Goal: Book appointment/travel/reservation

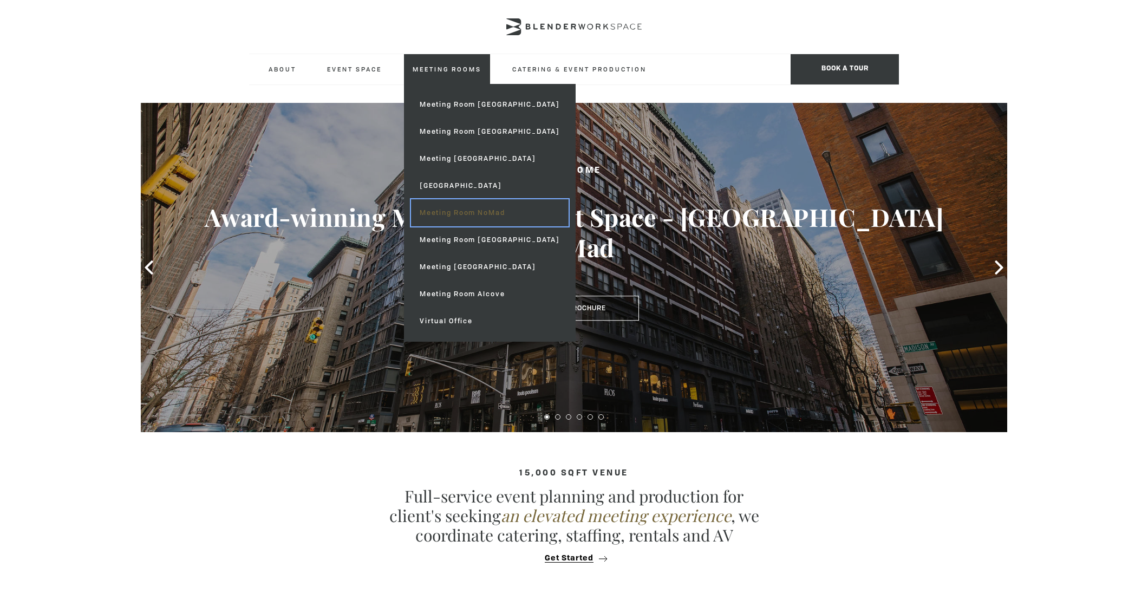
click at [462, 213] on link "Meeting Room NoMad" at bounding box center [490, 212] width 158 height 27
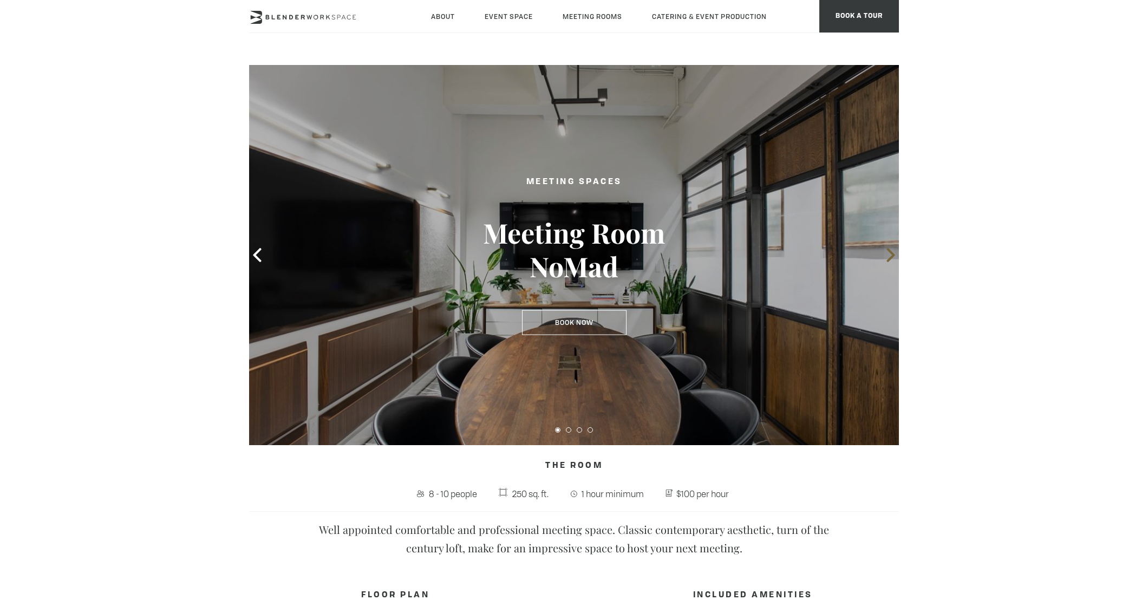
click at [886, 256] on icon at bounding box center [891, 255] width 14 height 14
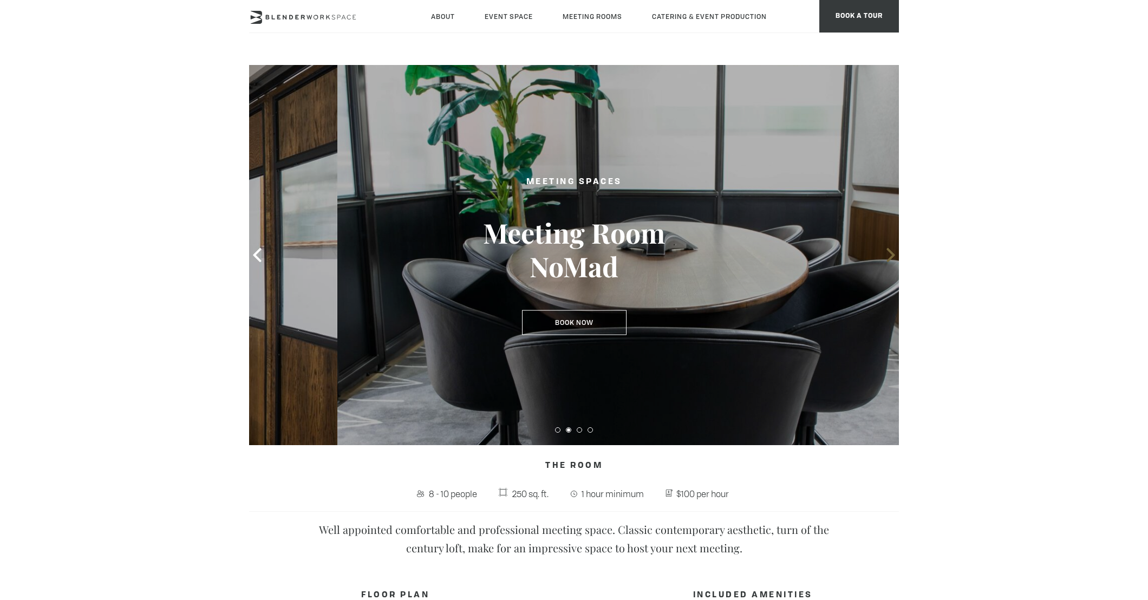
click at [886, 256] on icon at bounding box center [891, 255] width 14 height 14
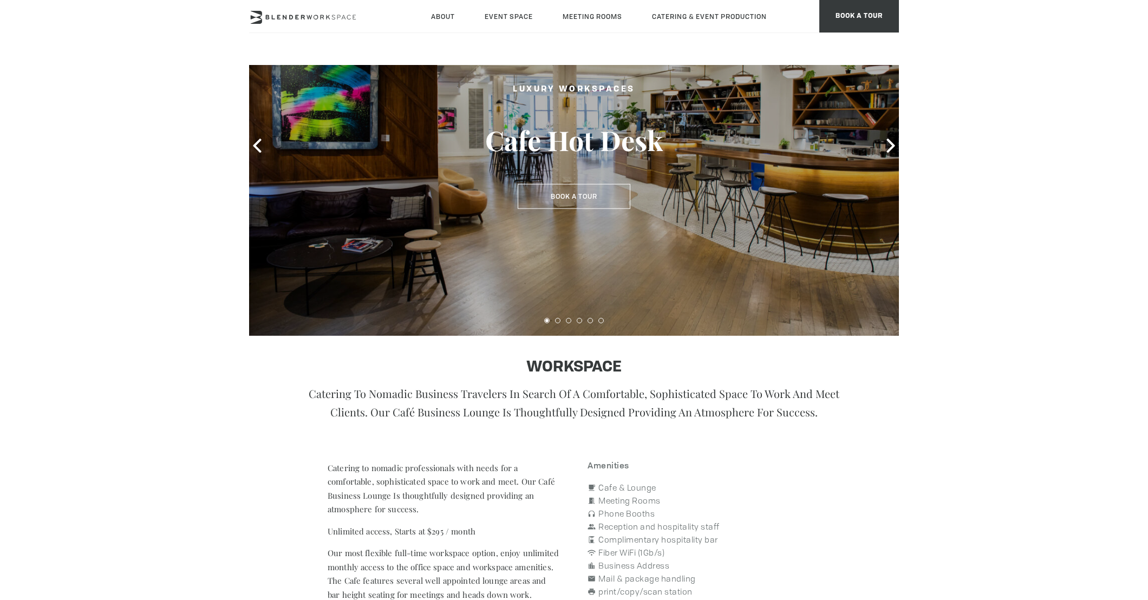
scroll to position [92, 0]
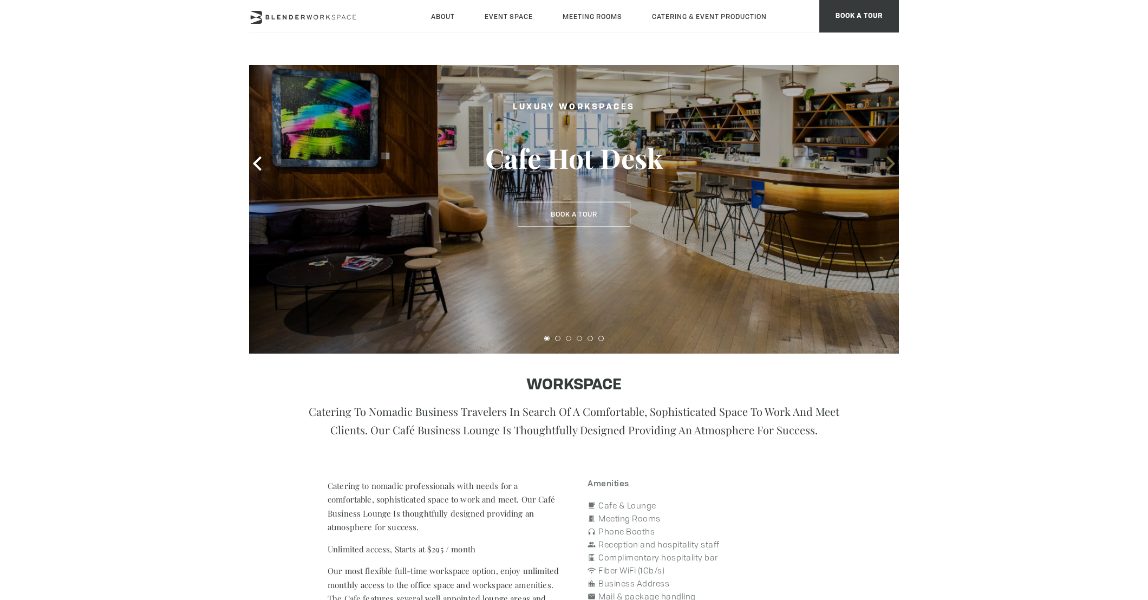
click at [893, 164] on icon at bounding box center [891, 164] width 8 height 14
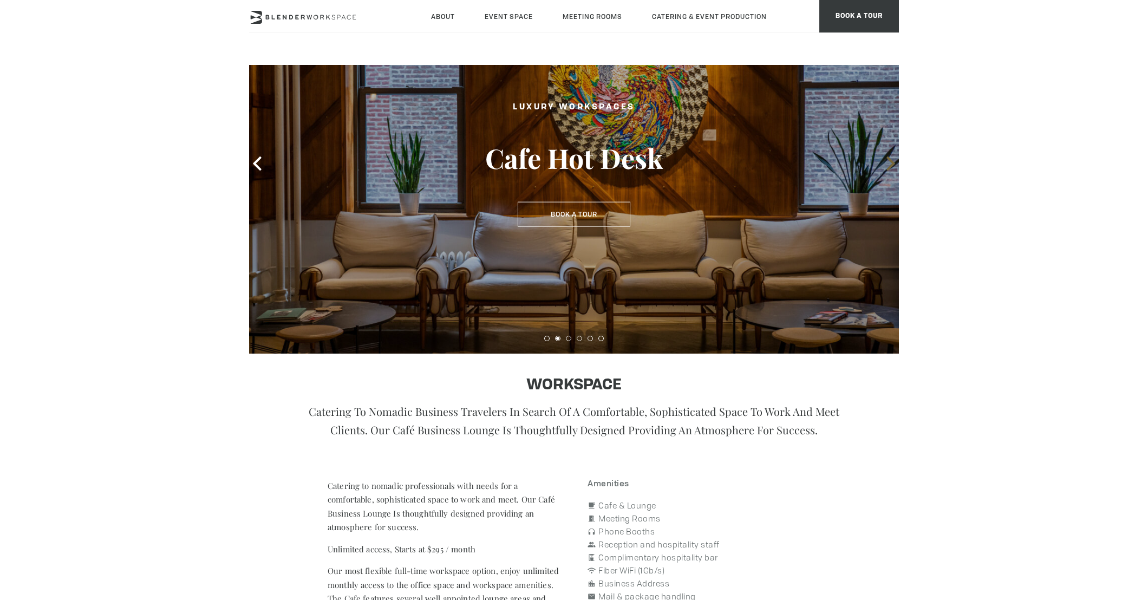
click at [893, 164] on icon at bounding box center [891, 164] width 8 height 14
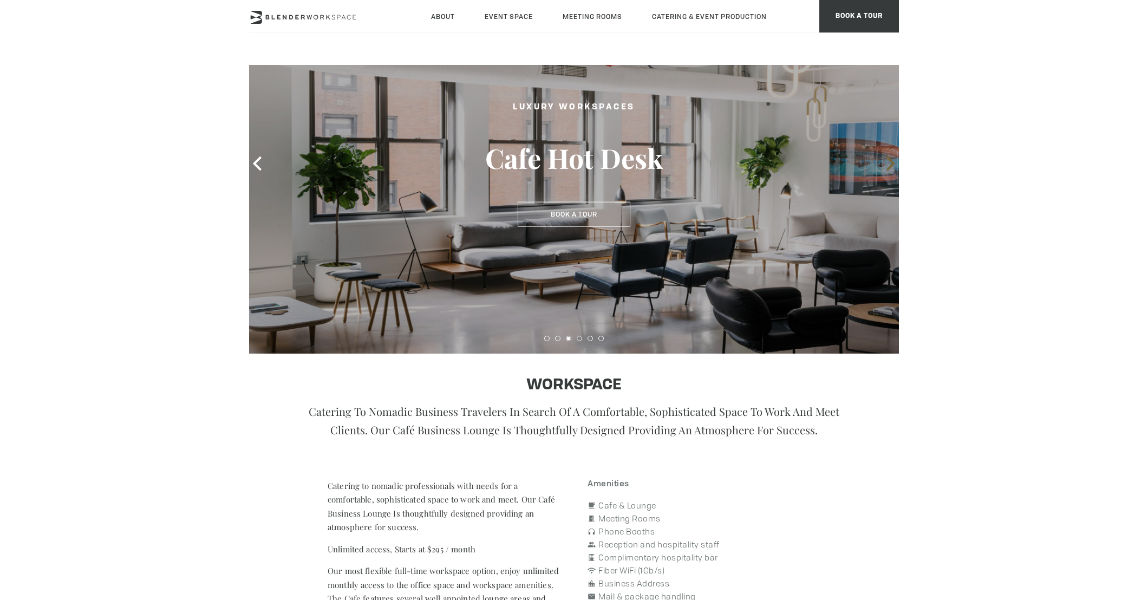
click at [893, 164] on icon at bounding box center [891, 164] width 8 height 14
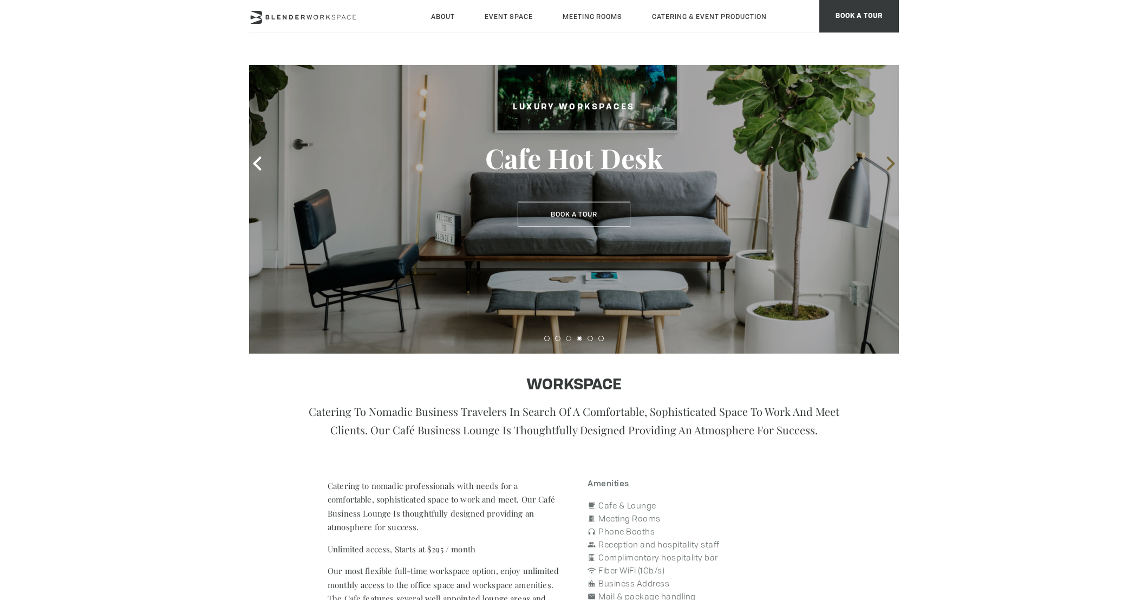
click at [892, 164] on icon at bounding box center [891, 164] width 8 height 14
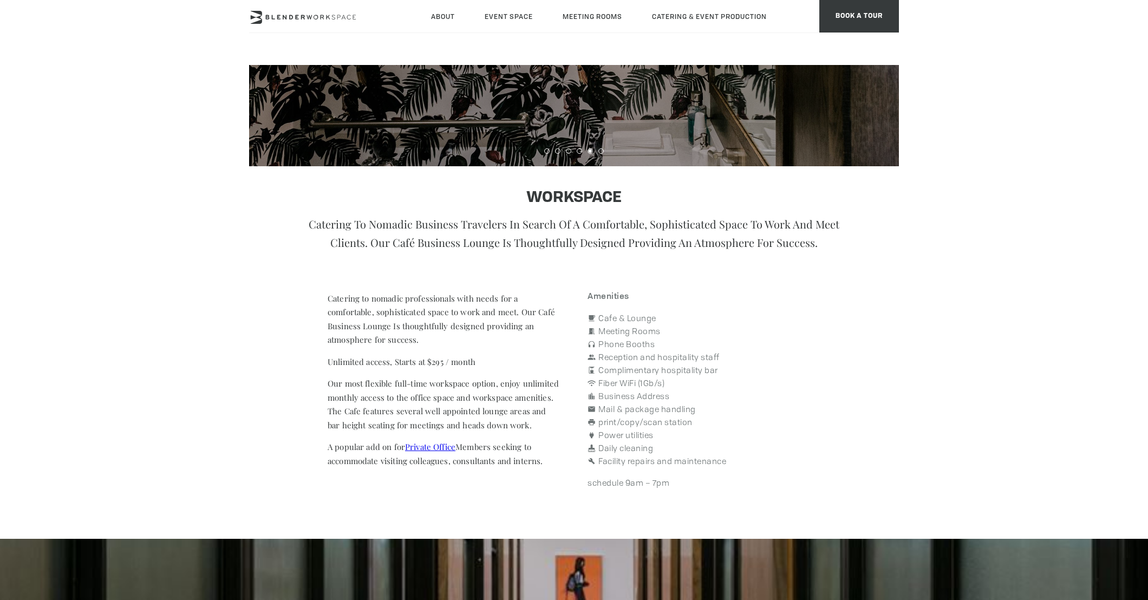
scroll to position [0, 0]
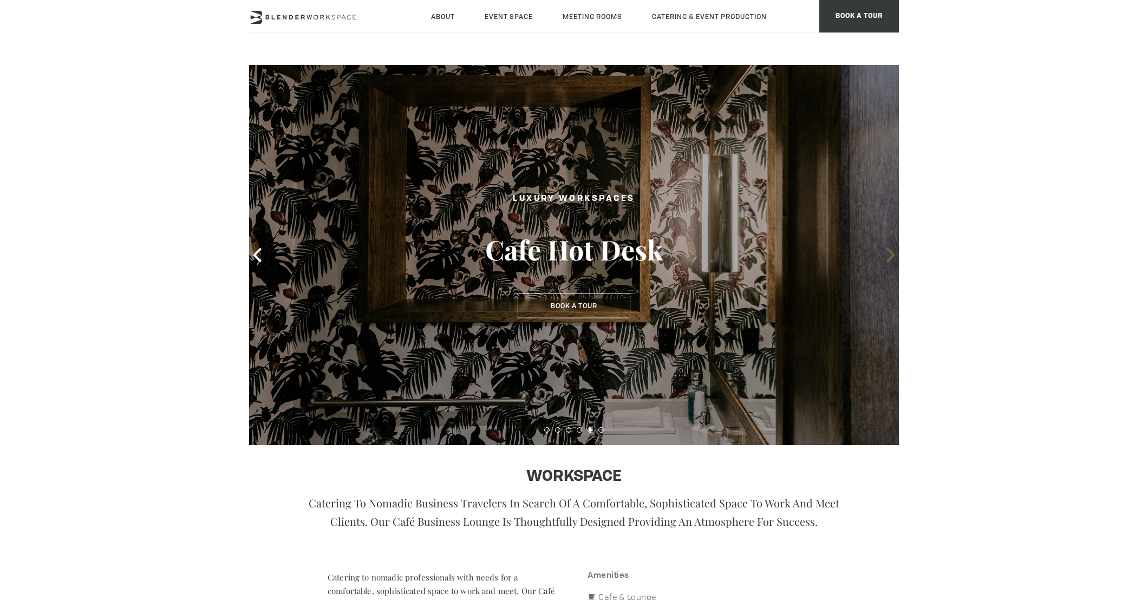
click at [885, 252] on icon at bounding box center [891, 255] width 14 height 14
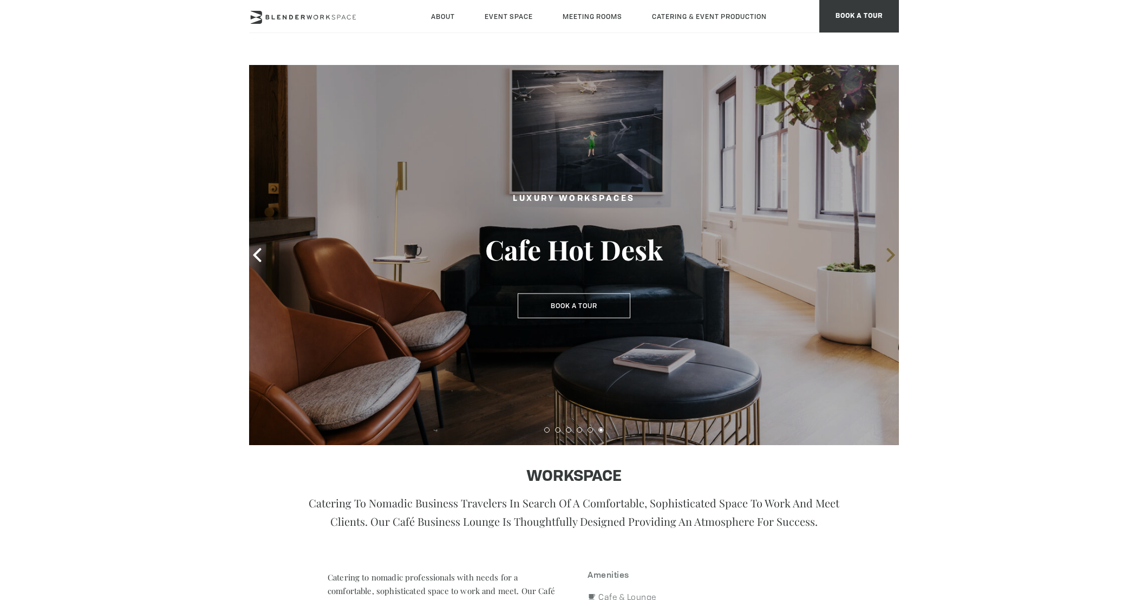
click at [885, 252] on icon at bounding box center [891, 255] width 14 height 14
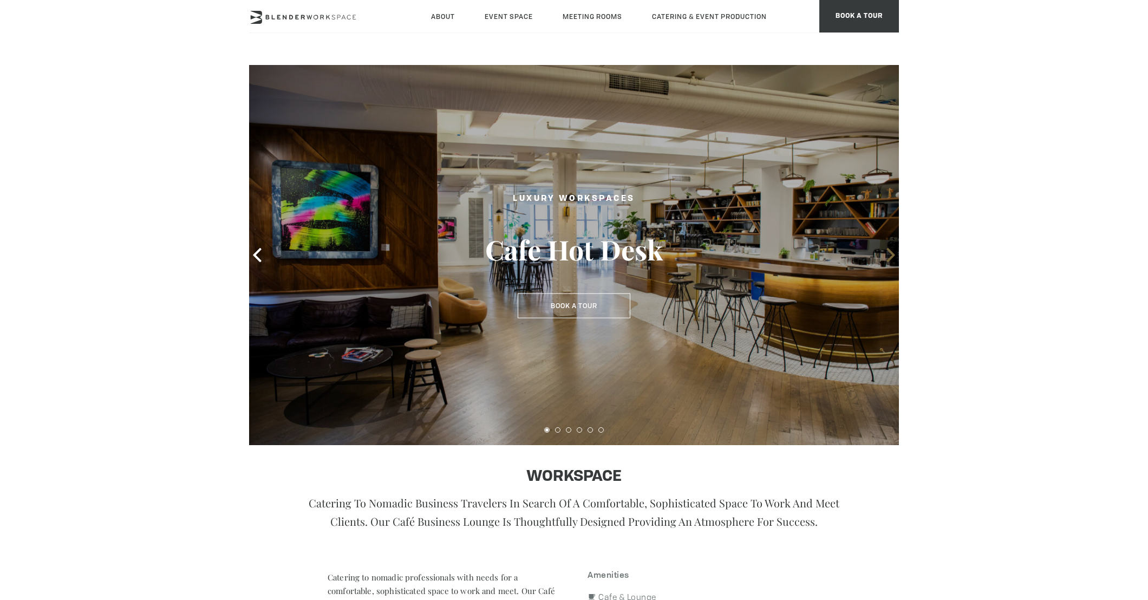
click at [885, 252] on icon at bounding box center [891, 255] width 14 height 14
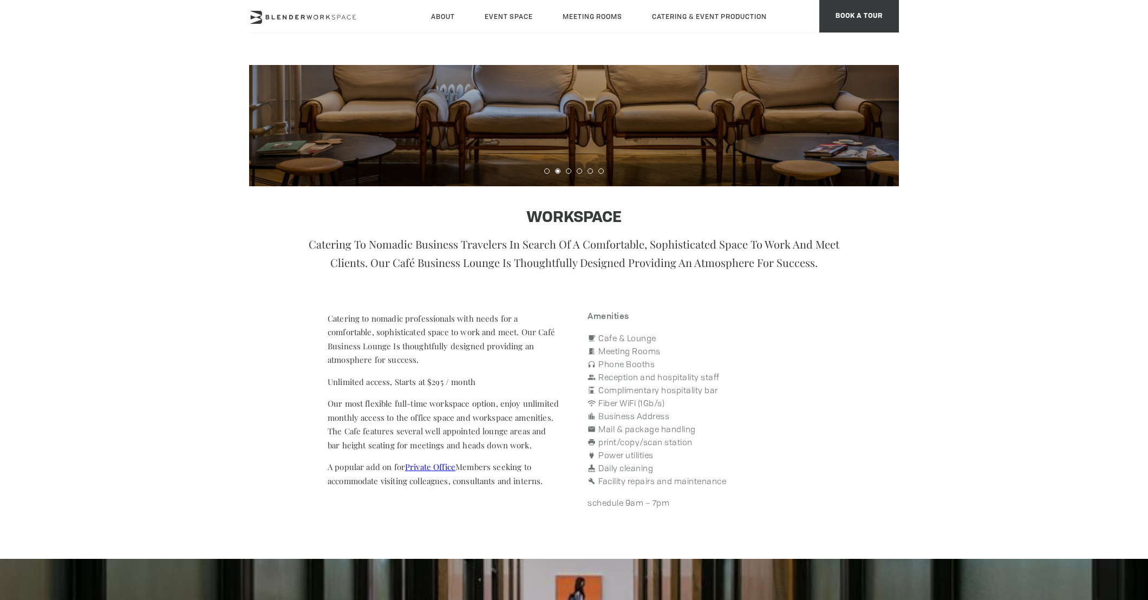
scroll to position [268, 0]
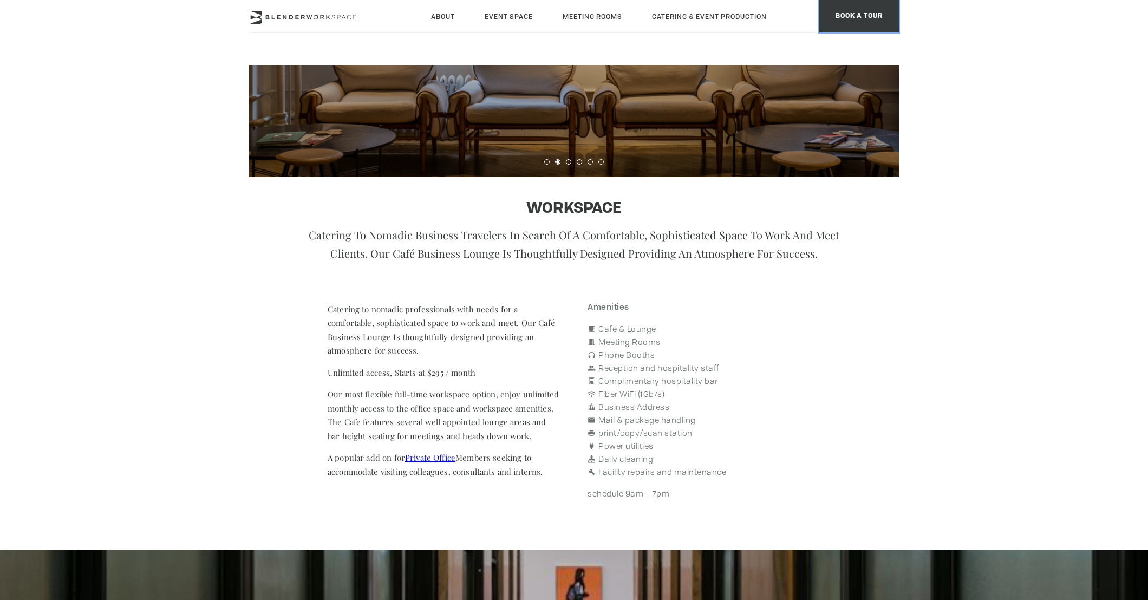
click at [864, 25] on span "BOOK A TOUR" at bounding box center [859, 16] width 80 height 32
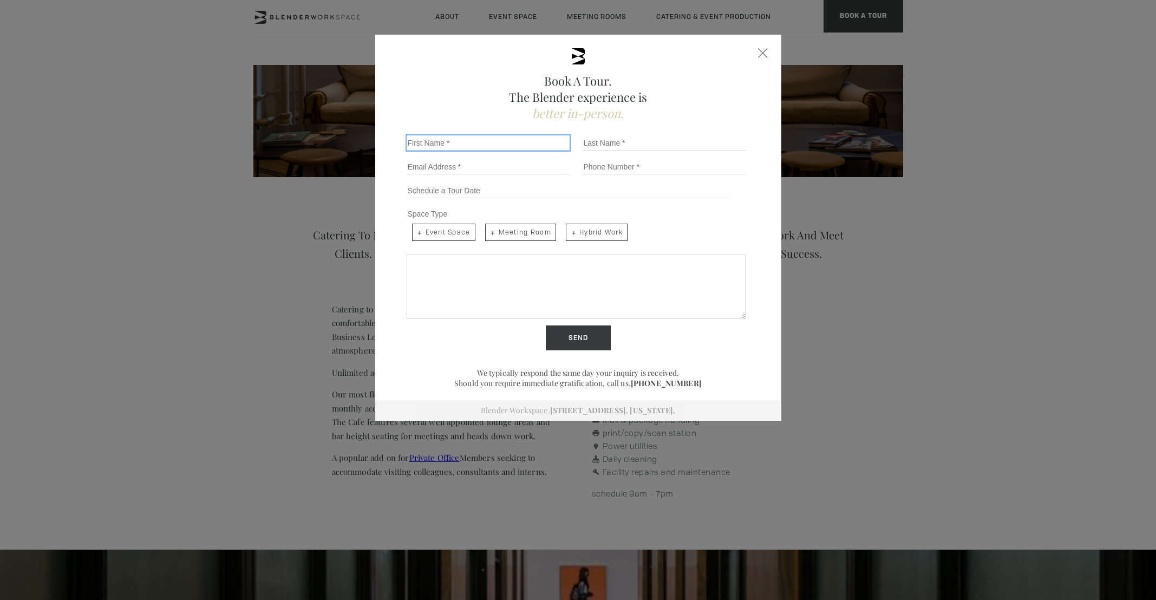
click at [481, 140] on input "First Name *" at bounding box center [488, 142] width 163 height 15
type input "Milad"
type input "[PERSON_NAME]"
type input "[EMAIL_ADDRESS][DOMAIN_NAME]"
click at [604, 165] on input "Tel No." at bounding box center [664, 166] width 163 height 15
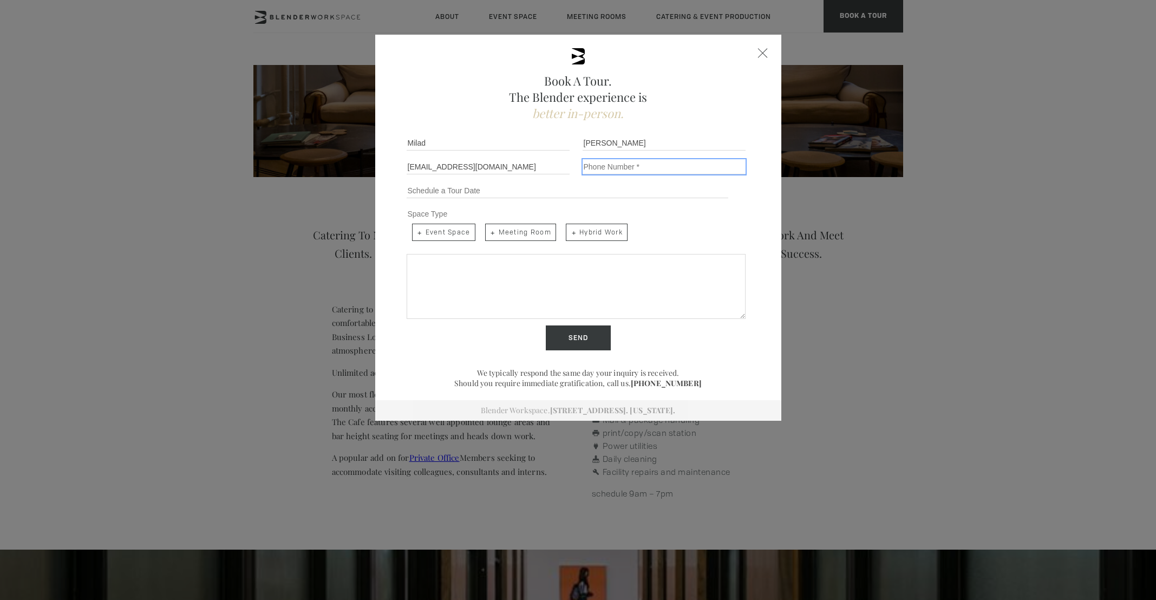
type input "16176104102"
click at [474, 196] on input "Schedule a Tour" at bounding box center [568, 190] width 322 height 15
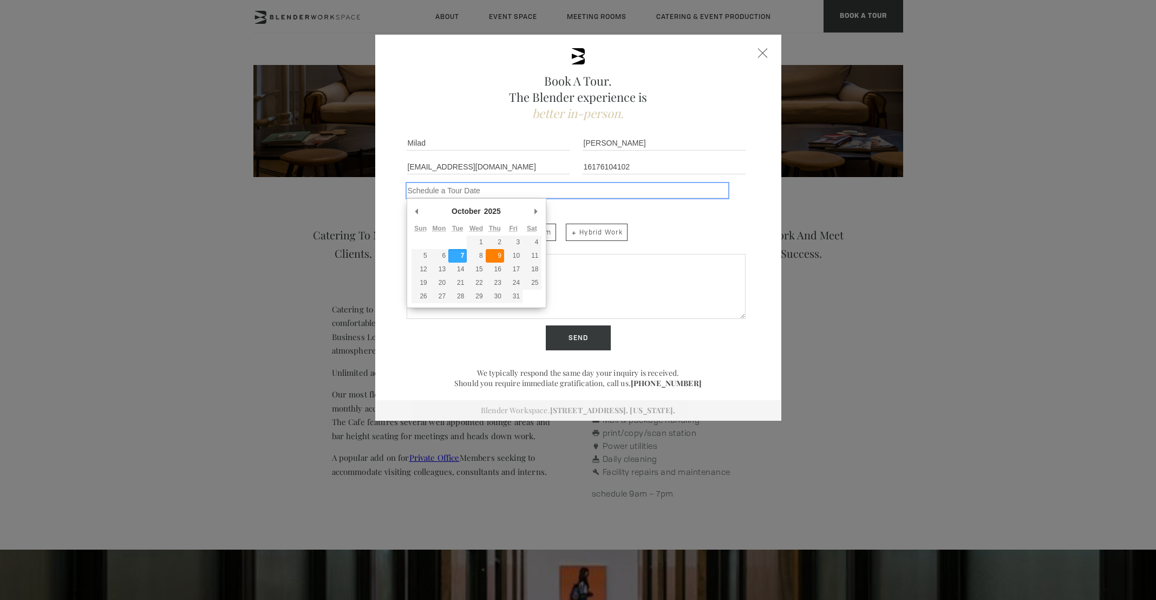
type div "[DATE]"
type input "[DATE]"
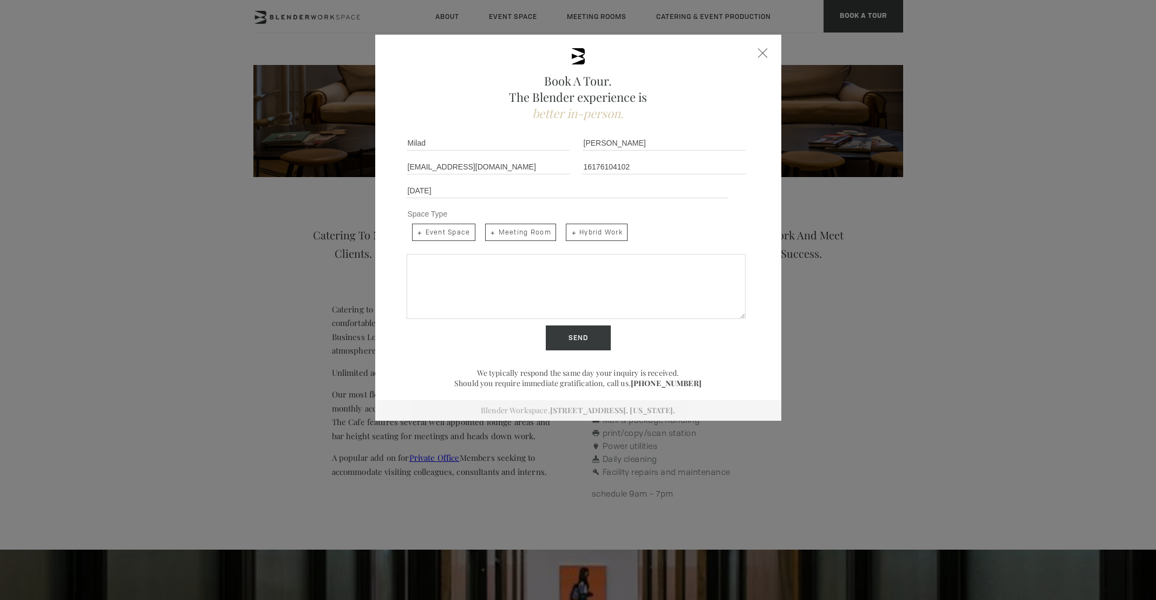
click at [435, 236] on span "Event Space" at bounding box center [443, 232] width 63 height 17
click at [415, 226] on input "Event Space" at bounding box center [411, 222] width 7 height 7
click at [434, 236] on span "Event Space" at bounding box center [443, 232] width 63 height 17
click at [415, 226] on input "Event Space" at bounding box center [411, 222] width 7 height 7
checkbox input "false"
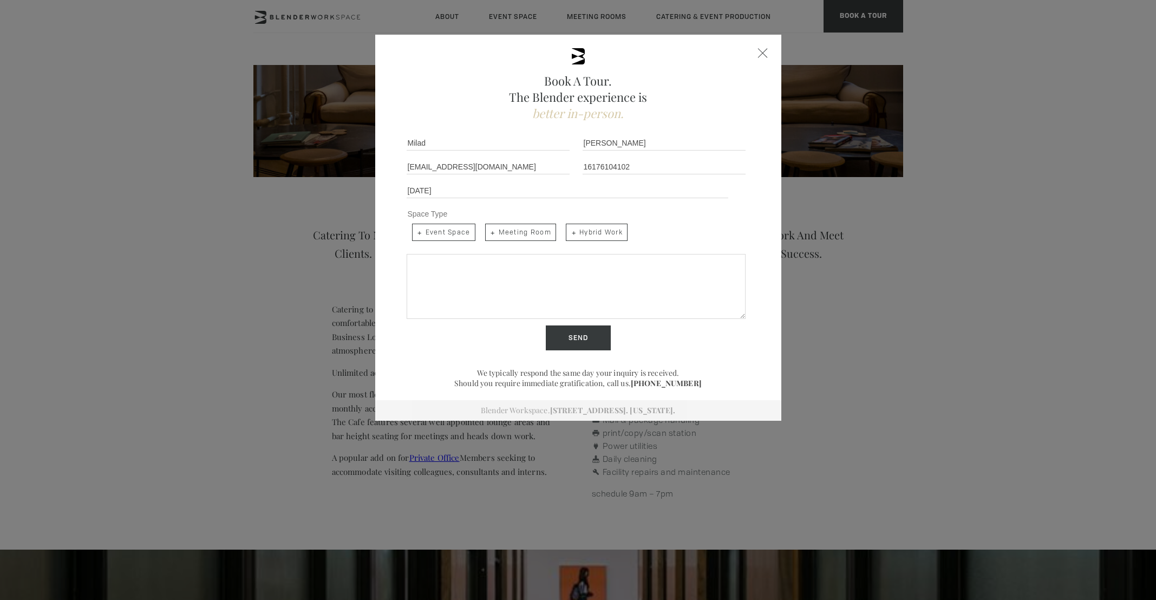
click at [581, 232] on span "Hybrid Work" at bounding box center [597, 232] width 62 height 17
click at [569, 226] on input "Hybrid Work" at bounding box center [565, 222] width 7 height 7
checkbox input "true"
click at [570, 295] on textarea "Share more details below..." at bounding box center [576, 286] width 339 height 65
click at [491, 266] on textarea "Hi, I'm interested in the membership program and would love th" at bounding box center [576, 286] width 339 height 65
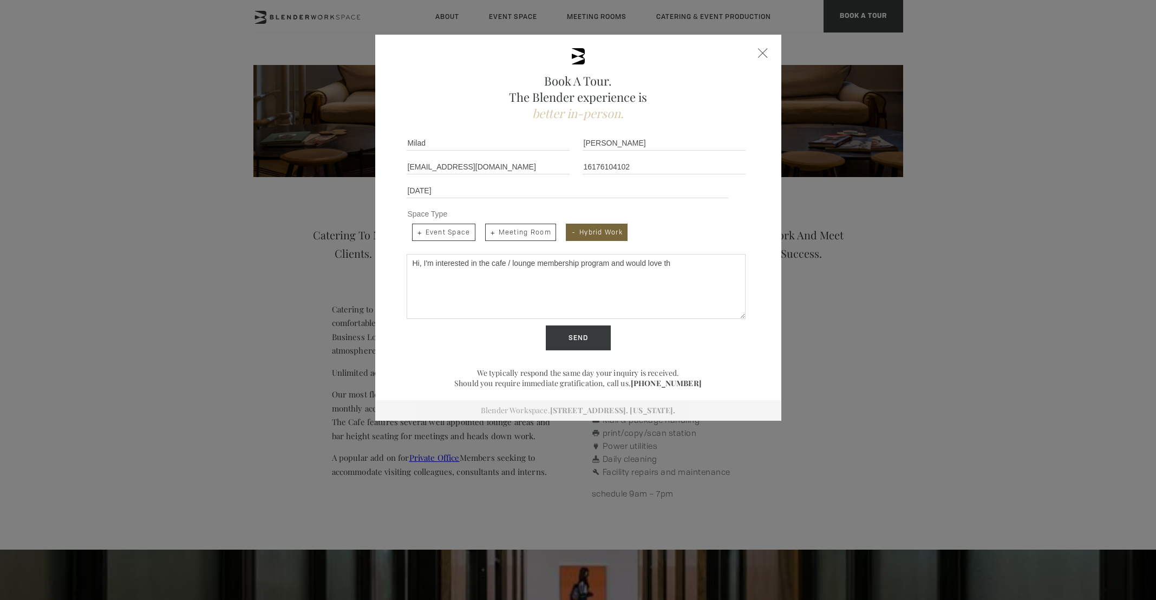
click at [704, 268] on textarea "Hi, I'm interested in the cafe / lounge membership program and would love th" at bounding box center [576, 286] width 339 height 65
type textarea "Hi, I'm interested in the cafe / lounge membership program and would love to to…"
click at [582, 341] on input "Send" at bounding box center [578, 338] width 65 height 25
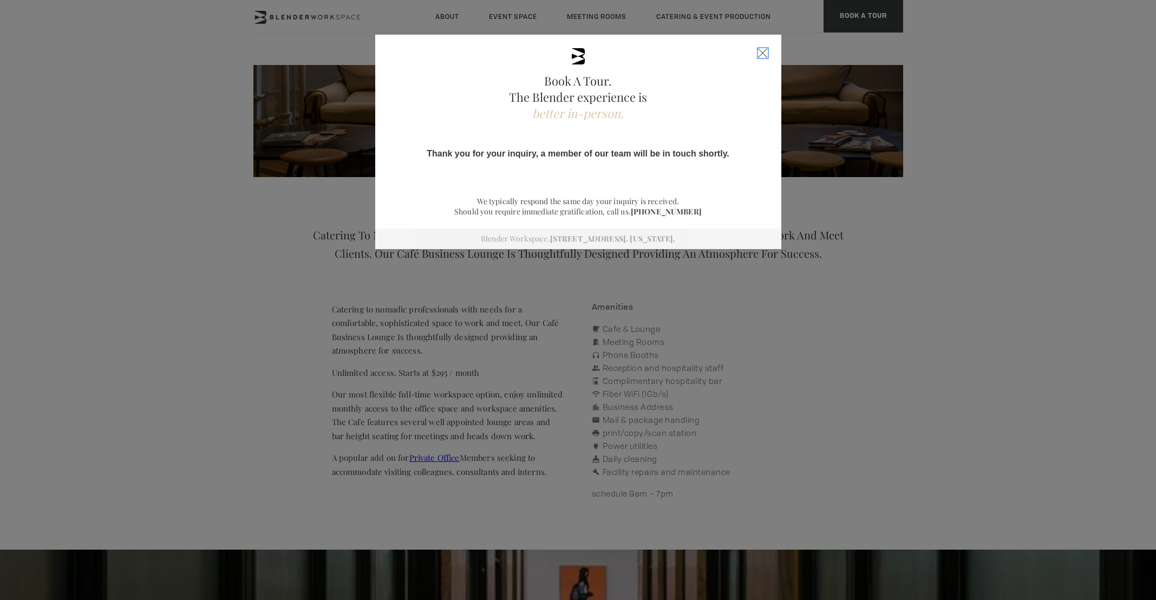
click at [761, 51] on div "Close form" at bounding box center [763, 53] width 10 height 10
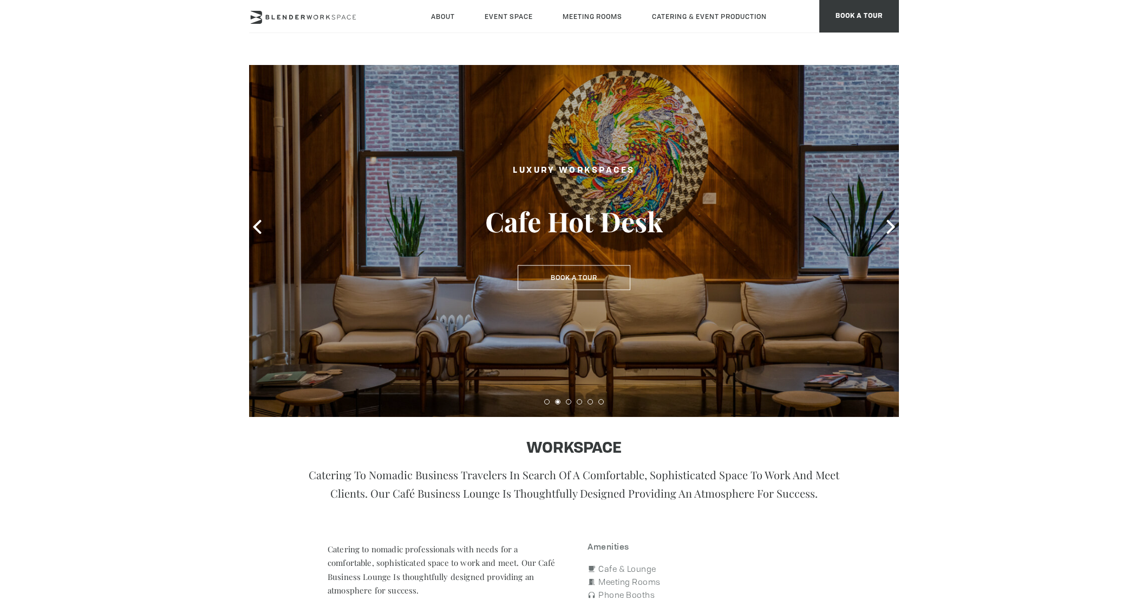
scroll to position [0, 0]
